Goal: Task Accomplishment & Management: Manage account settings

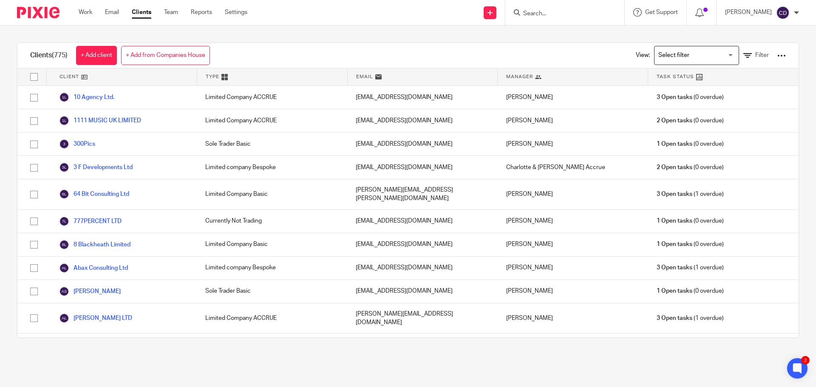
scroll to position [510, 0]
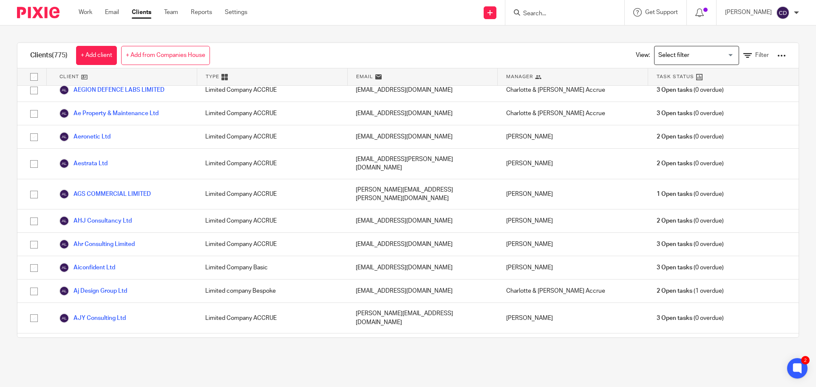
click at [576, 17] on input "Search" at bounding box center [560, 14] width 77 height 8
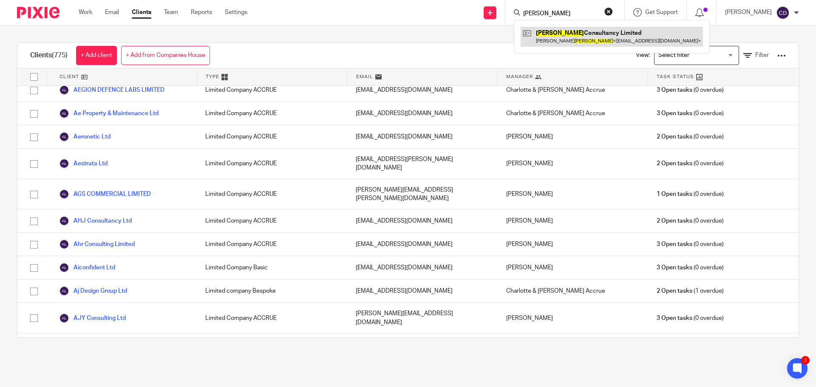
type input "marrufo"
click at [624, 39] on link at bounding box center [612, 37] width 182 height 20
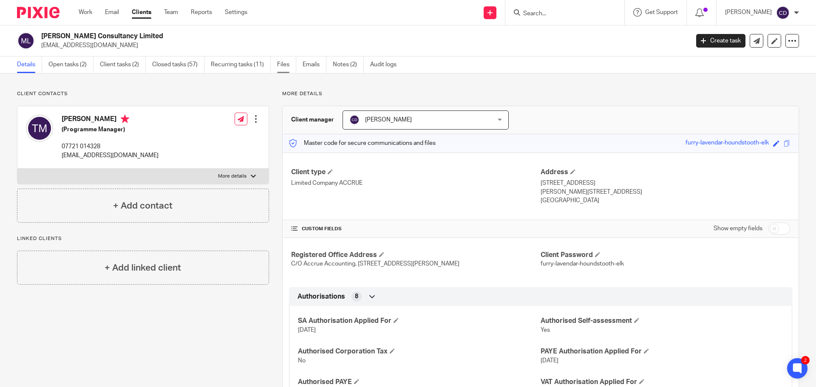
click at [288, 68] on link "Files" at bounding box center [286, 65] width 19 height 17
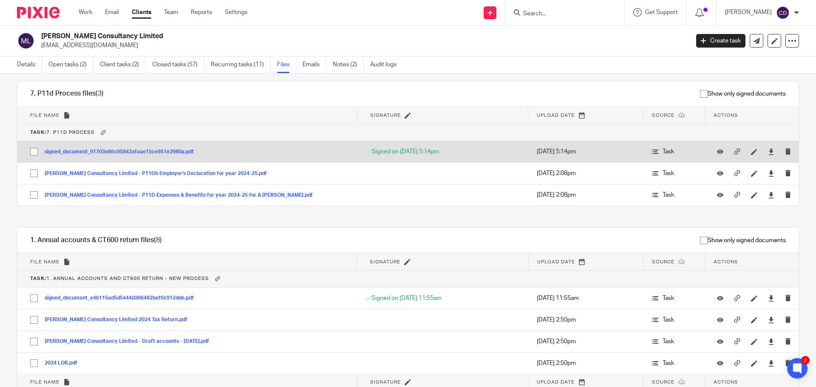
scroll to position [1403, 0]
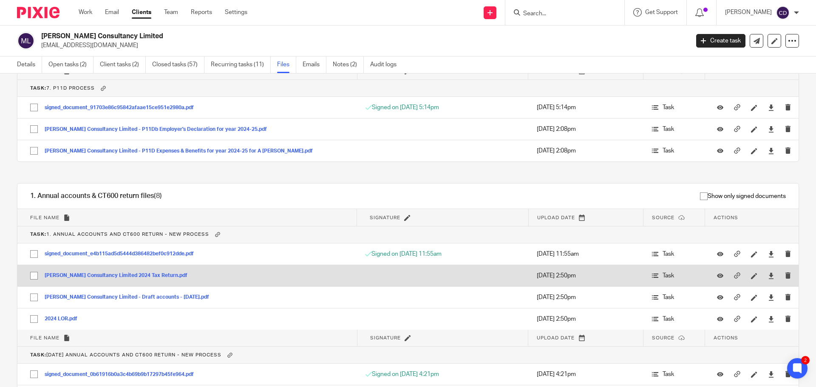
click at [135, 274] on button "[PERSON_NAME] Consultancy Limited 2024 Tax Return.pdf" at bounding box center [119, 276] width 149 height 6
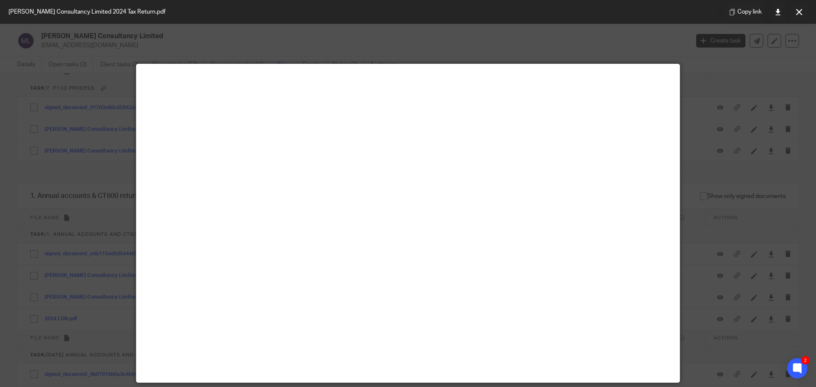
click at [296, 12] on div "[PERSON_NAME] Consultancy Limited 2024 Tax Return.pdf Copy link" at bounding box center [408, 12] width 816 height 24
click at [113, 48] on div at bounding box center [408, 193] width 816 height 387
click at [790, 14] on div "Copy link" at bounding box center [766, 12] width 99 height 24
click at [797, 19] on button at bounding box center [799, 11] width 17 height 17
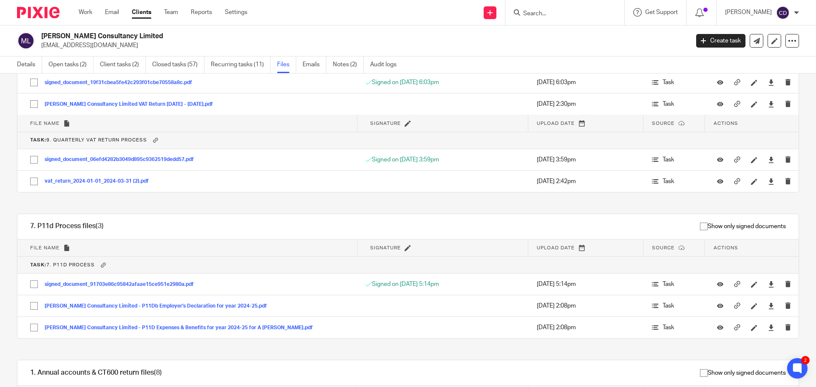
scroll to position [1105, 0]
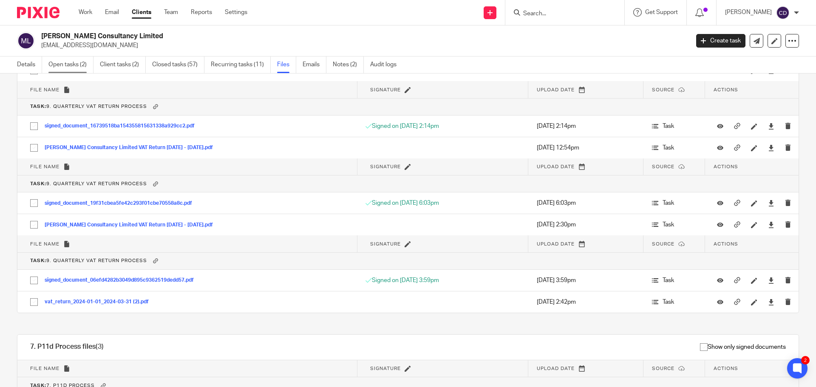
click at [73, 65] on link "Open tasks (2)" at bounding box center [70, 65] width 45 height 17
